Goal: Check status: Check status

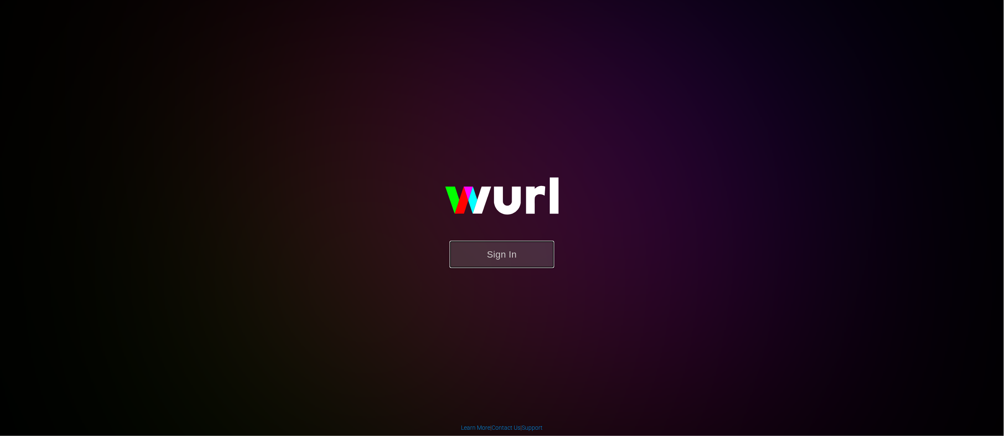
click at [520, 256] on button "Sign In" at bounding box center [502, 254] width 105 height 27
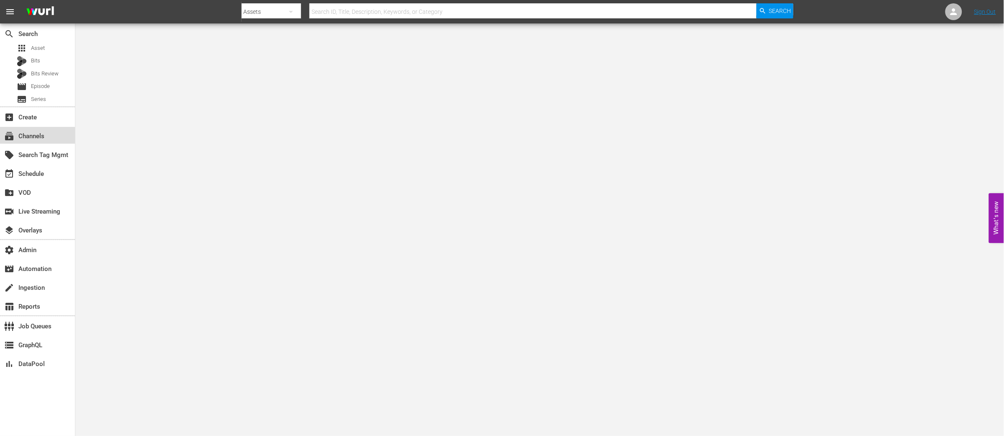
click at [35, 135] on div "subscriptions Channels" at bounding box center [23, 135] width 47 height 8
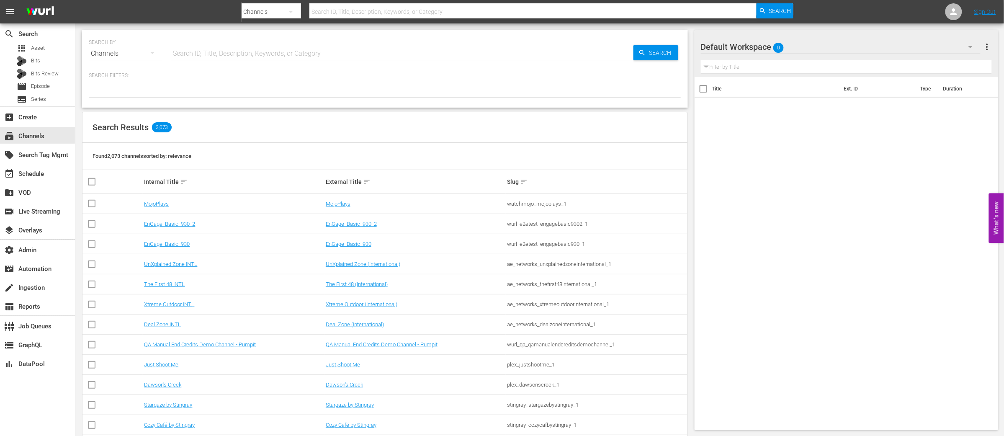
drag, startPoint x: 308, startPoint y: 44, endPoint x: 305, endPoint y: 47, distance: 4.4
click at [308, 44] on input "text" at bounding box center [402, 54] width 463 height 20
type input "msg"
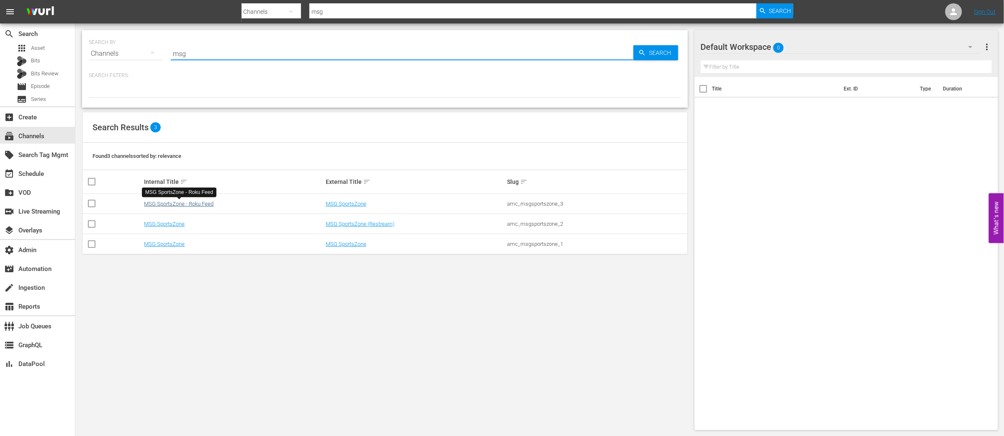
type input "msg"
click at [201, 204] on link "MSG SportsZone - Roku Feed" at bounding box center [178, 204] width 69 height 6
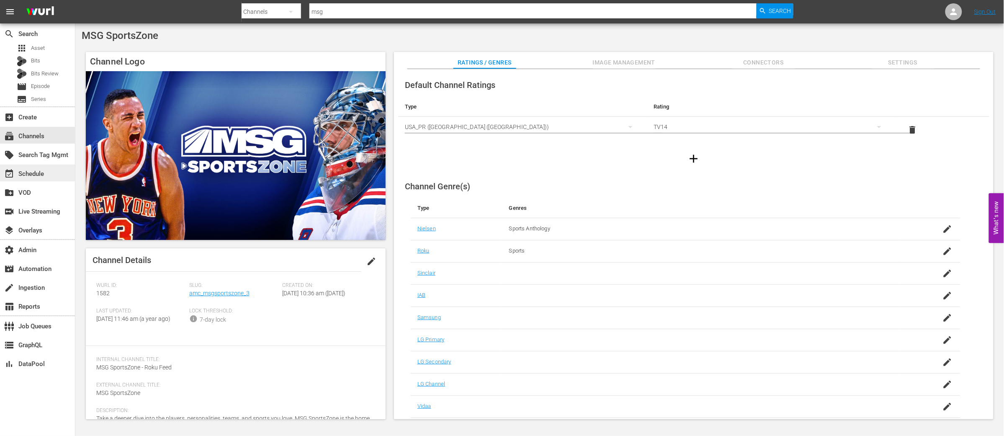
click at [36, 176] on div "event_available Schedule" at bounding box center [23, 173] width 47 height 8
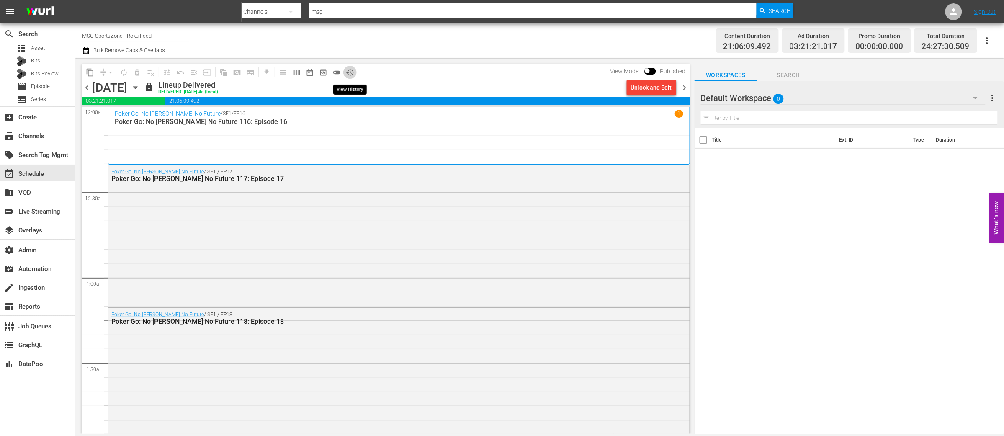
click at [352, 75] on span "history_outlined" at bounding box center [350, 72] width 8 height 8
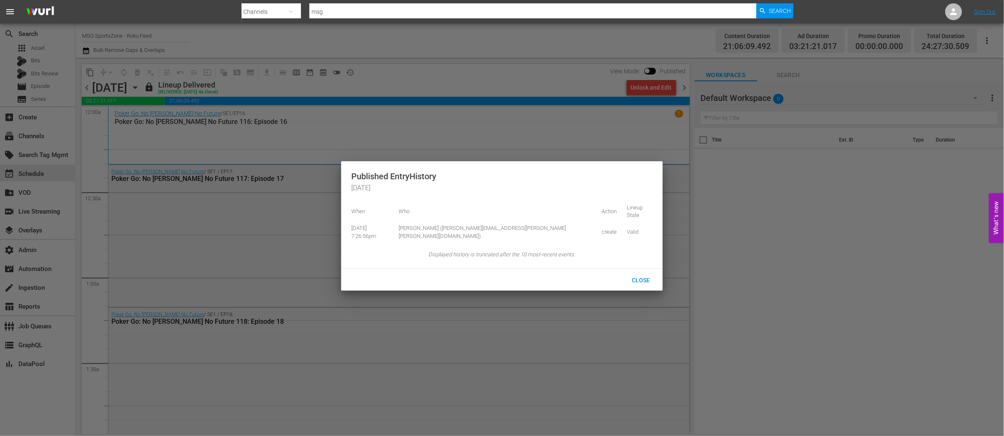
click at [420, 77] on div at bounding box center [502, 218] width 1004 height 436
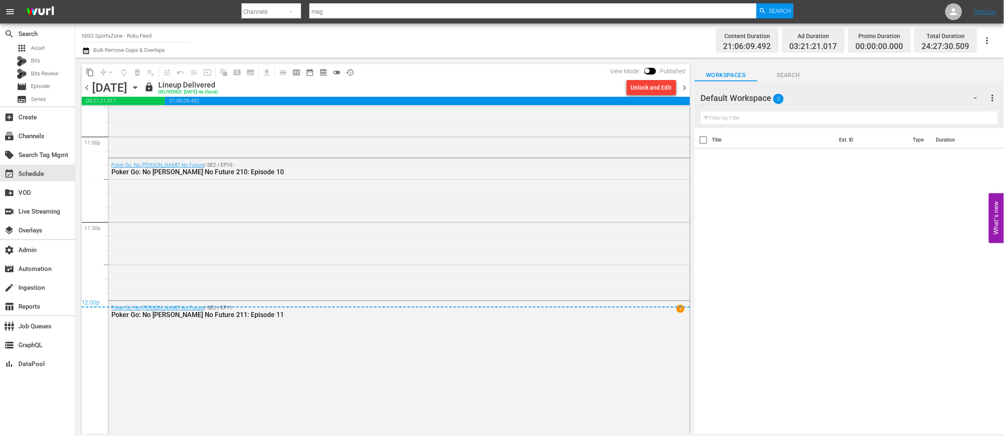
scroll to position [3908, 0]
